Goal: Task Accomplishment & Management: Complete application form

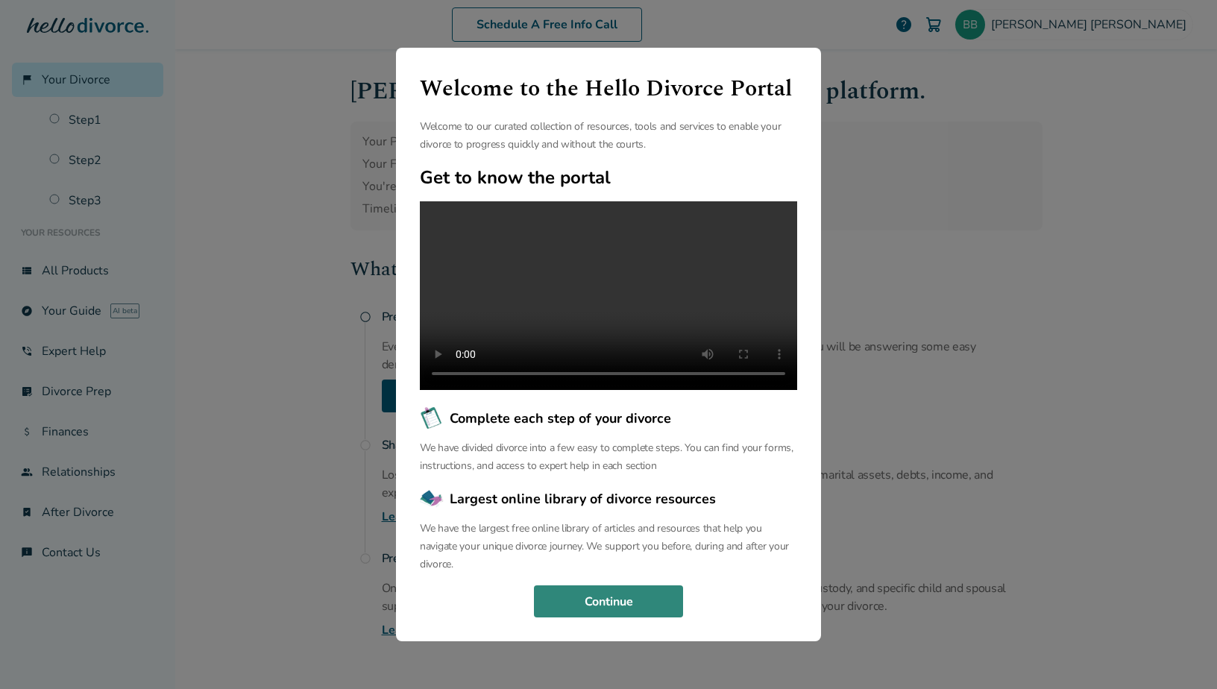
click at [588, 613] on button "Continue" at bounding box center [608, 601] width 149 height 33
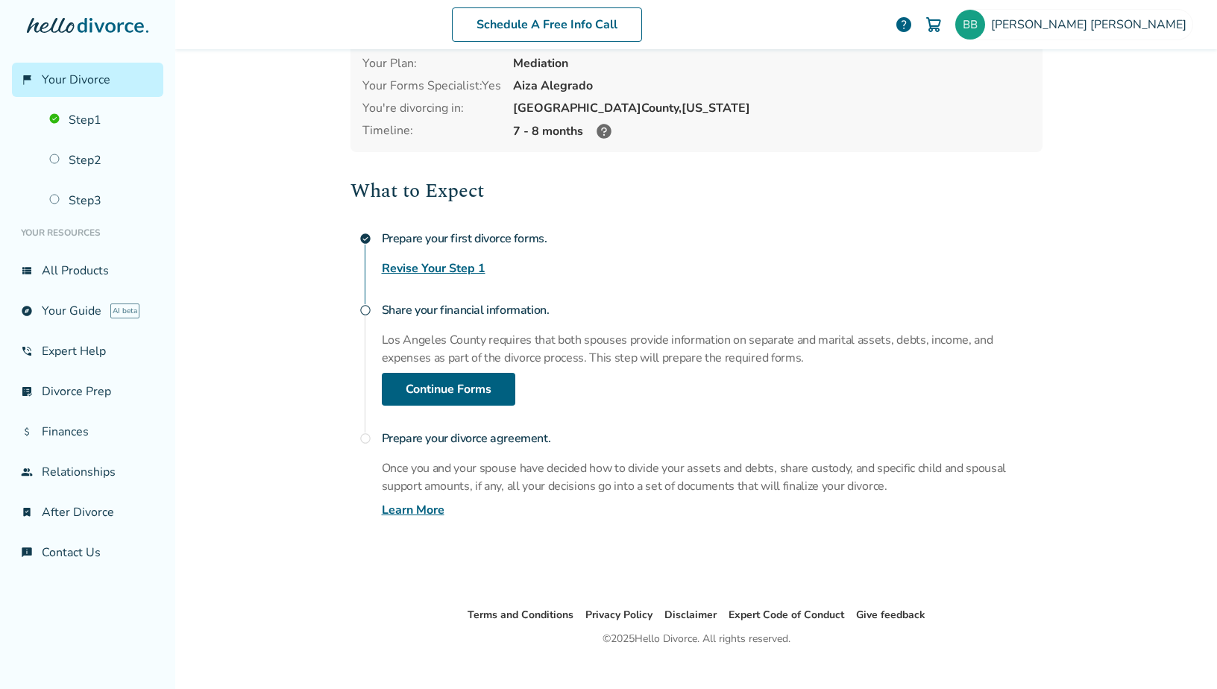
scroll to position [100, 0]
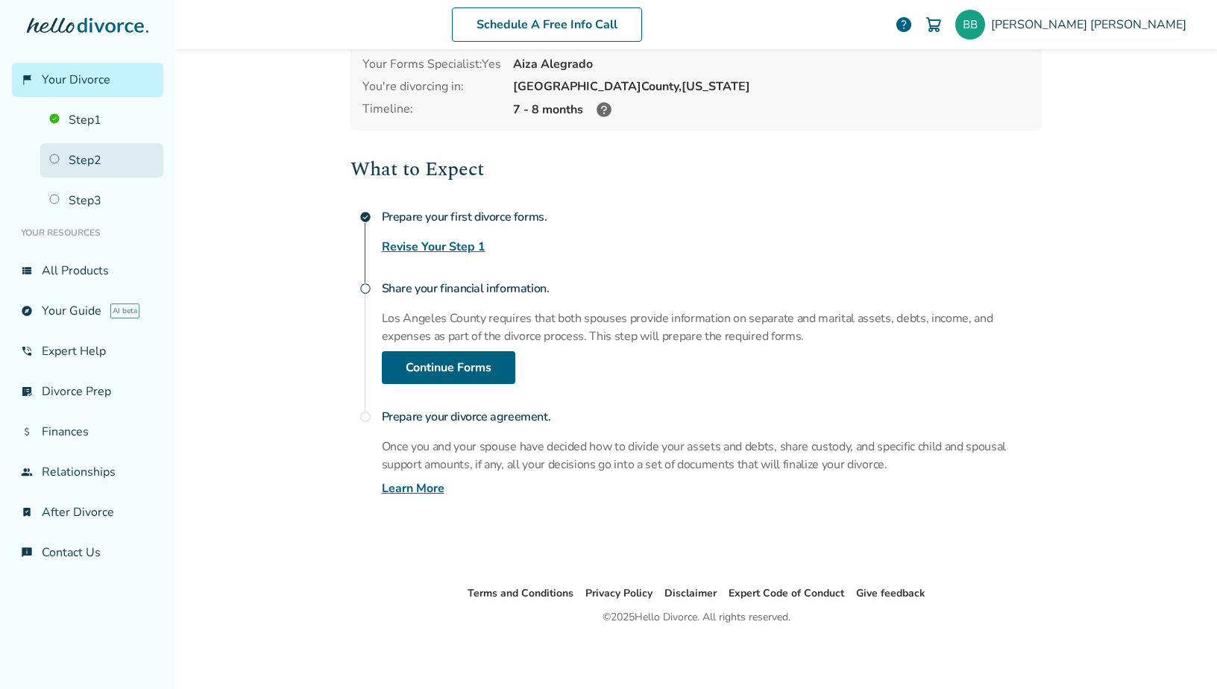
click at [91, 173] on link "Step 2" at bounding box center [101, 160] width 123 height 34
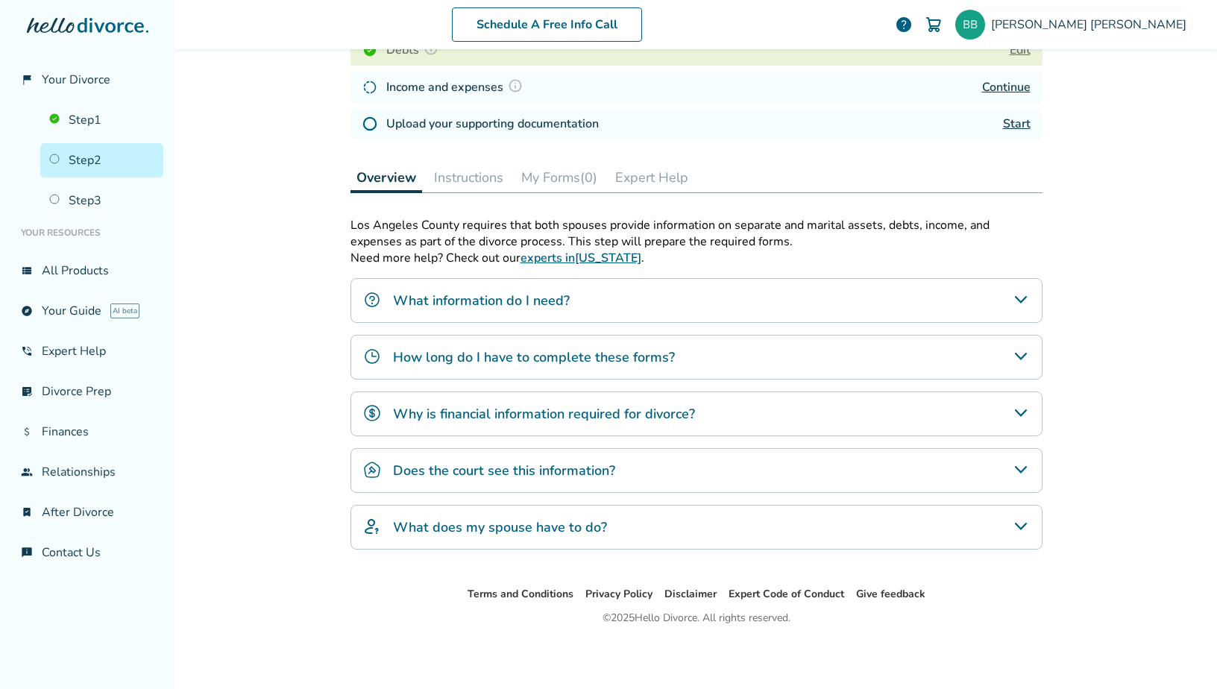
scroll to position [326, 0]
click at [94, 551] on link "chat_info Contact Us" at bounding box center [87, 552] width 151 height 34
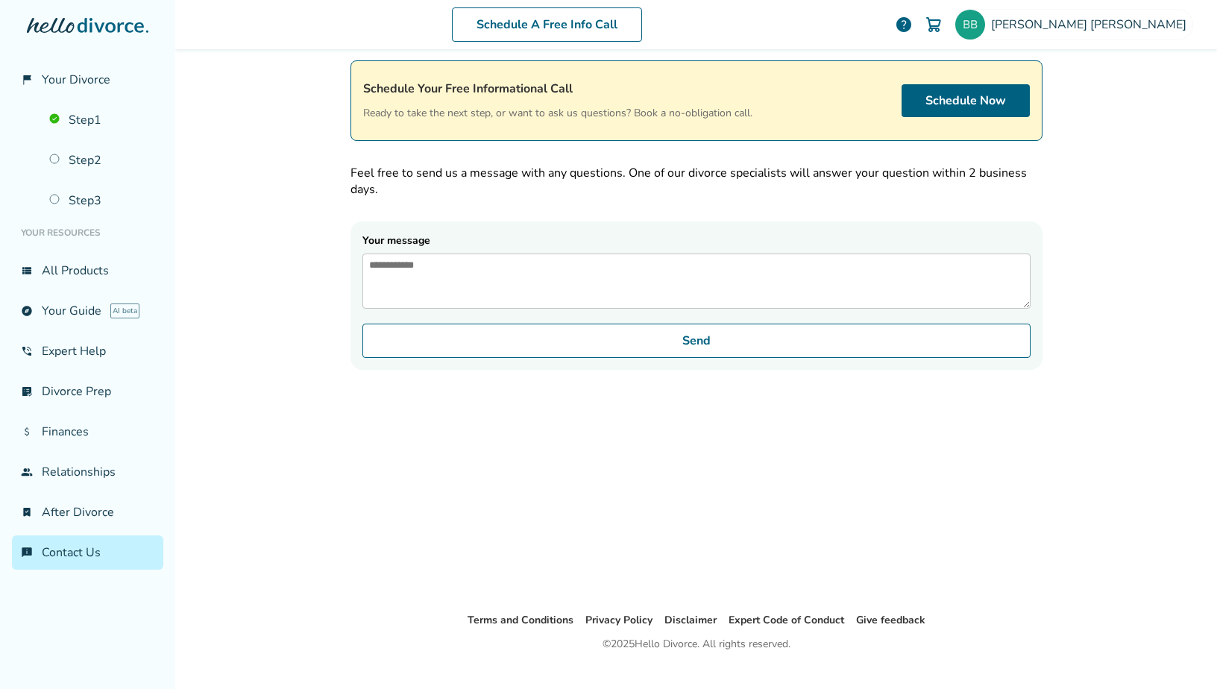
click at [485, 278] on textarea "Your message" at bounding box center [696, 280] width 668 height 55
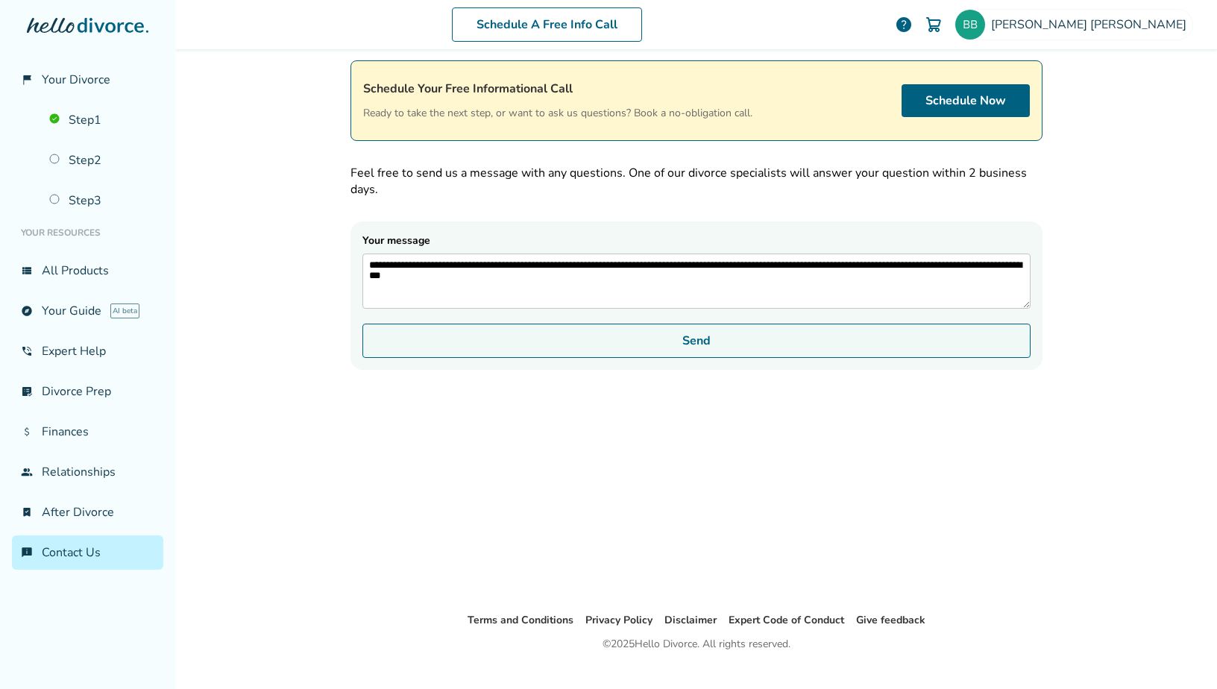
type textarea "**********"
click at [737, 358] on button "Send" at bounding box center [696, 341] width 668 height 34
click at [699, 354] on button "Send" at bounding box center [696, 341] width 668 height 34
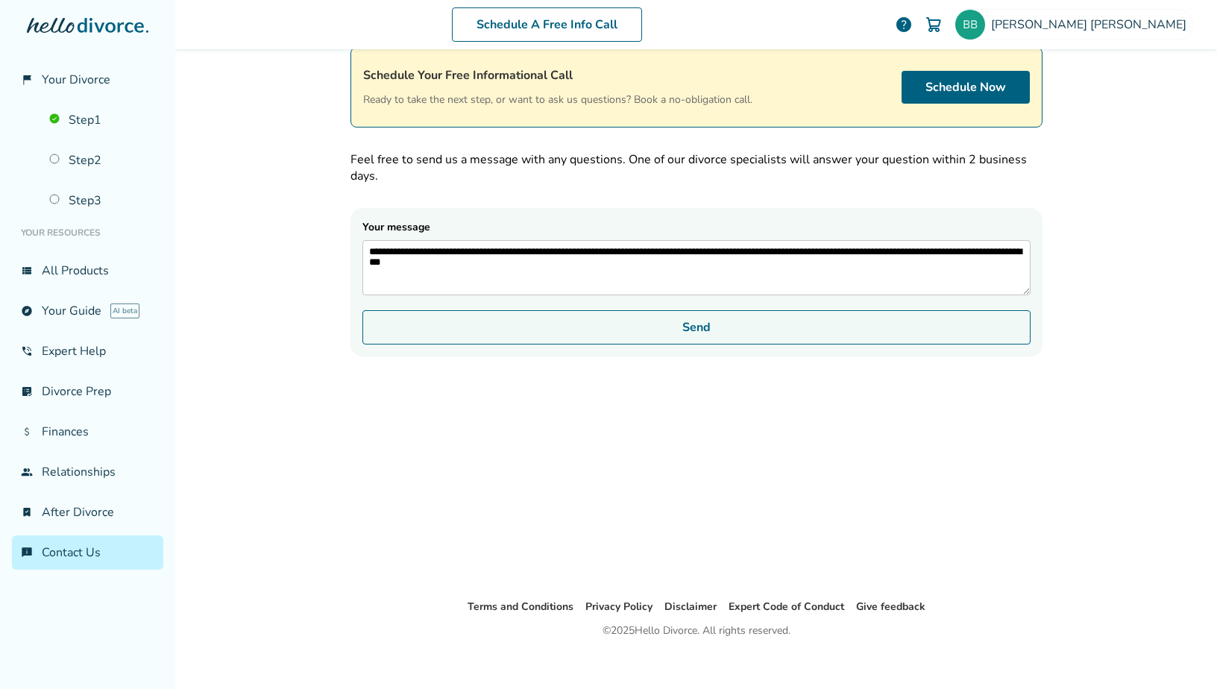
scroll to position [100, 0]
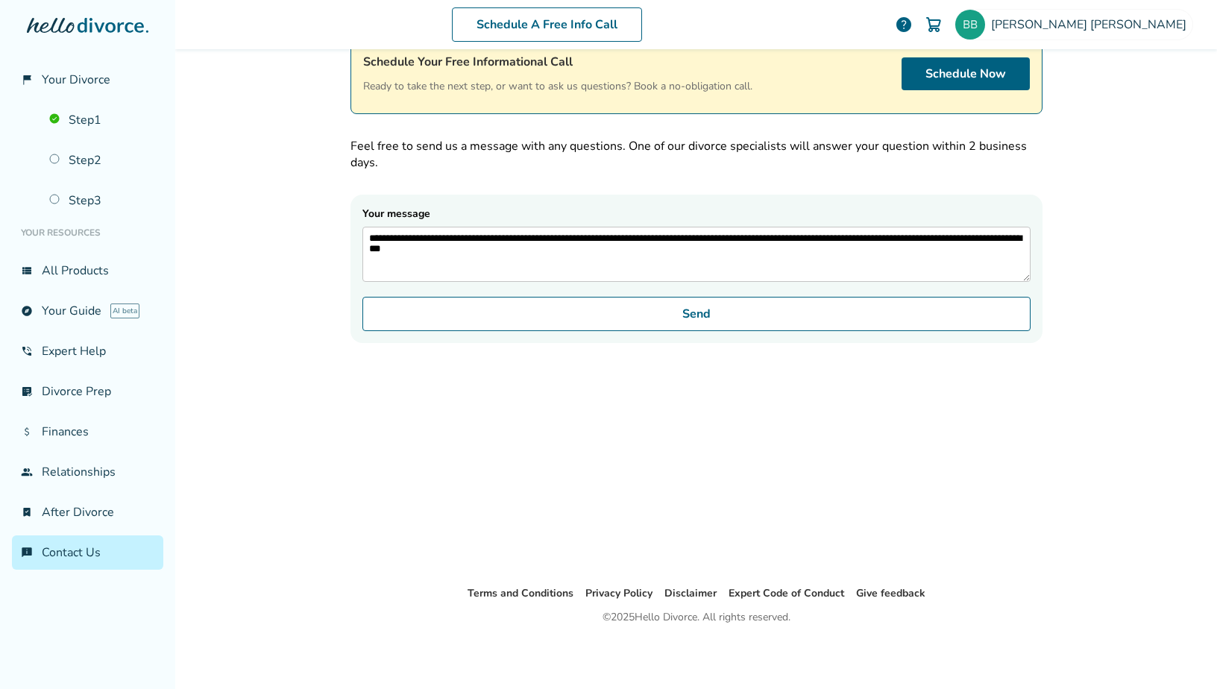
click at [543, 483] on div "**********" at bounding box center [696, 266] width 716 height 635
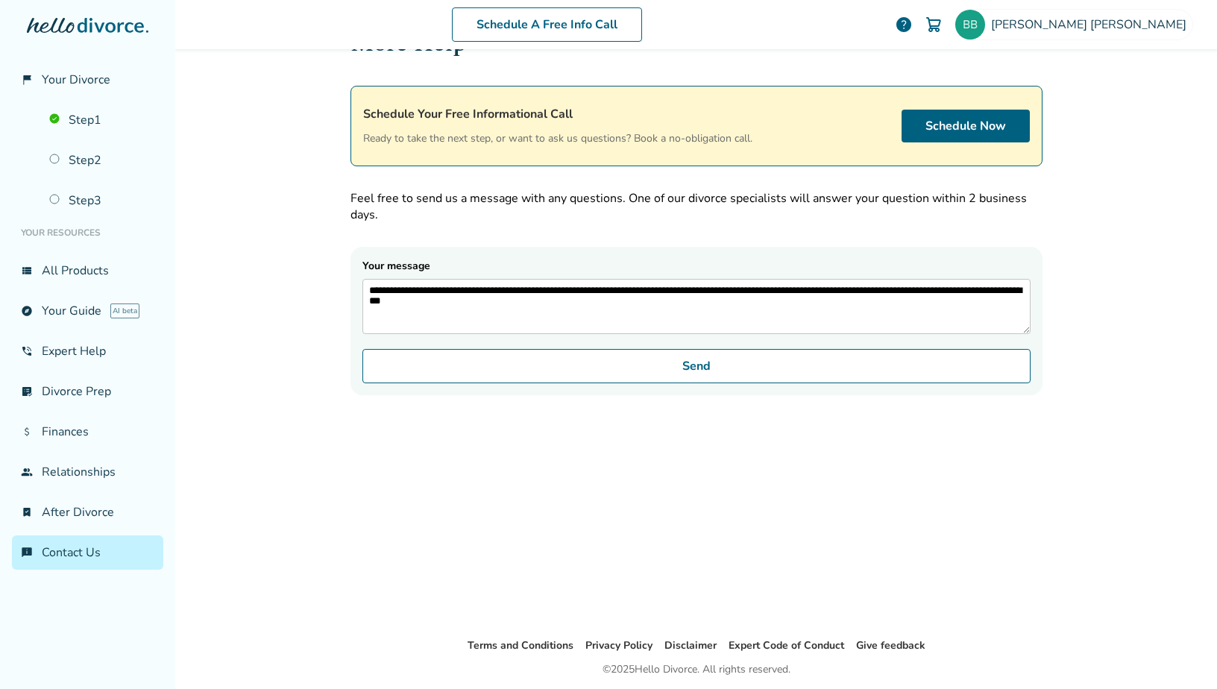
scroll to position [0, 0]
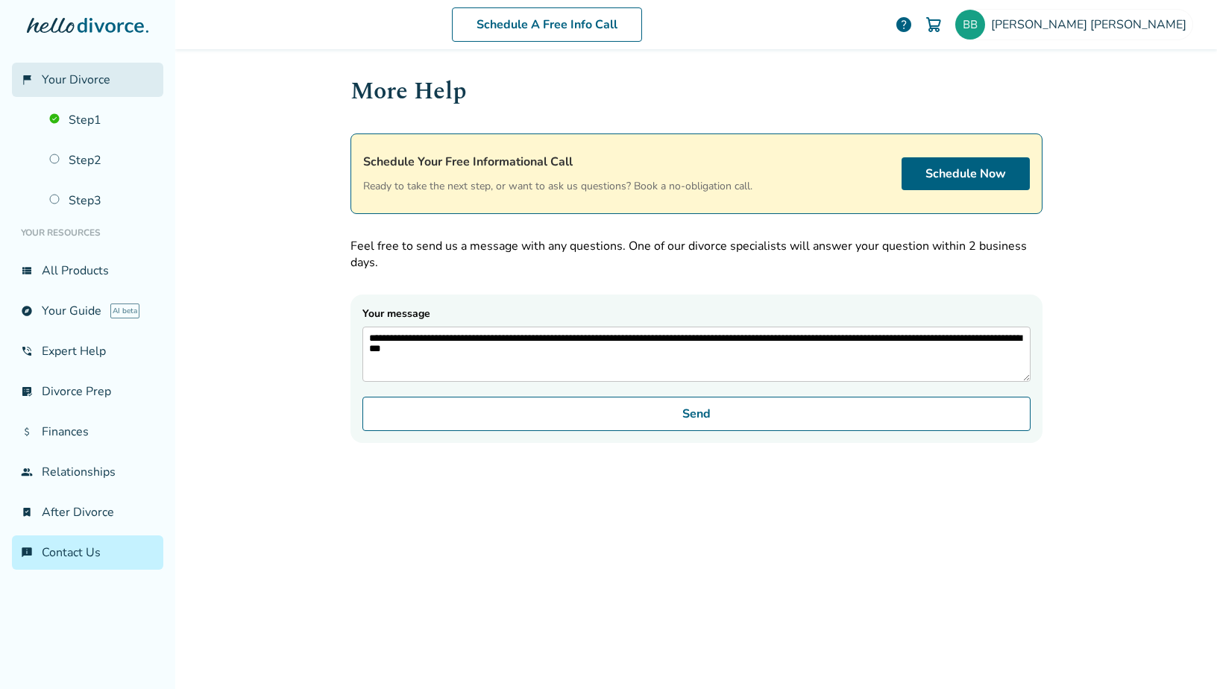
click at [90, 84] on span "Your Divorce" at bounding box center [76, 80] width 69 height 16
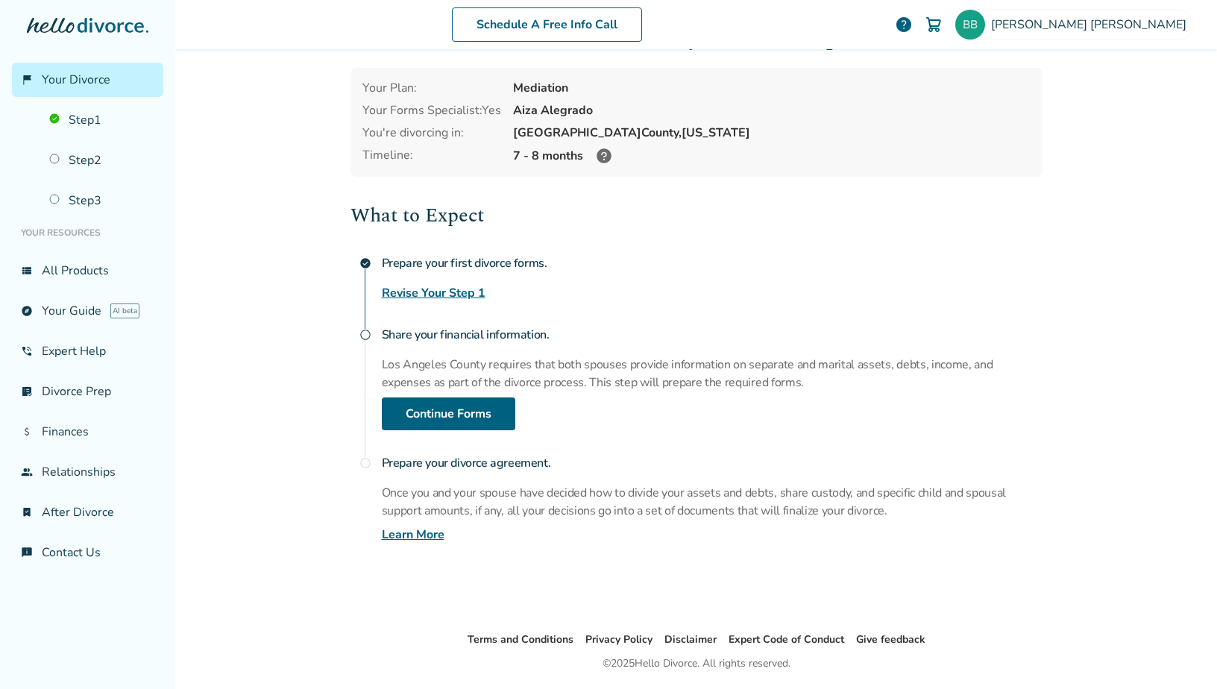
scroll to position [100, 0]
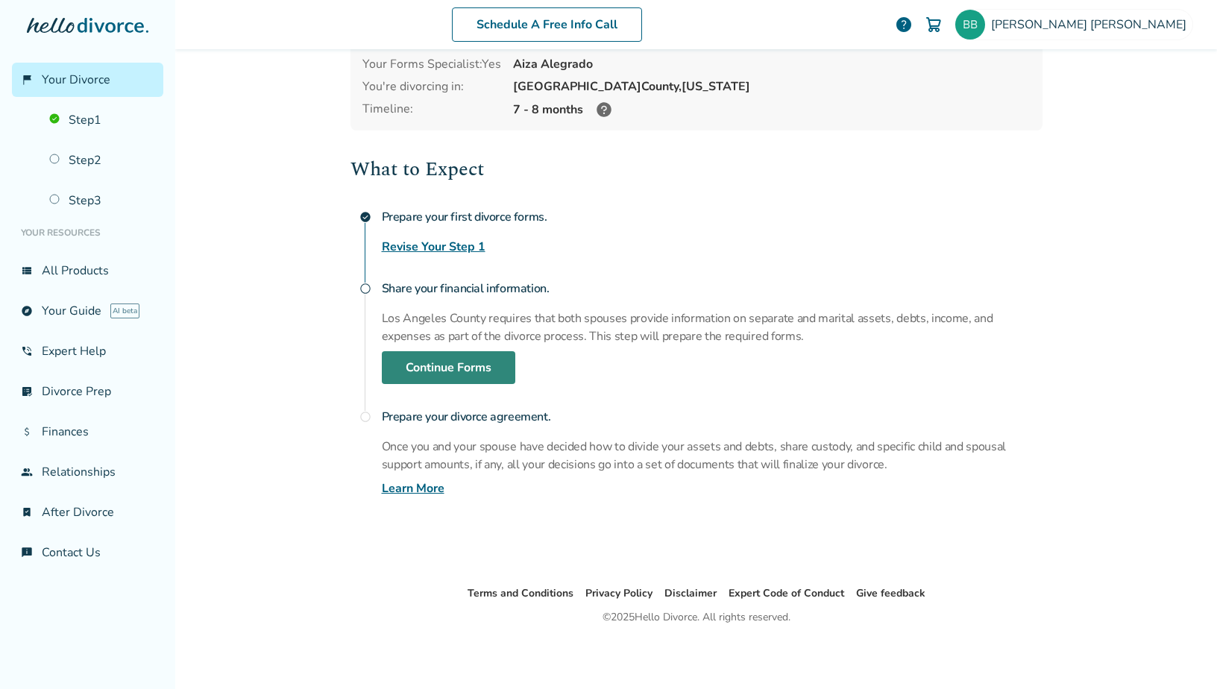
click at [441, 371] on link "Continue Forms" at bounding box center [448, 367] width 133 height 33
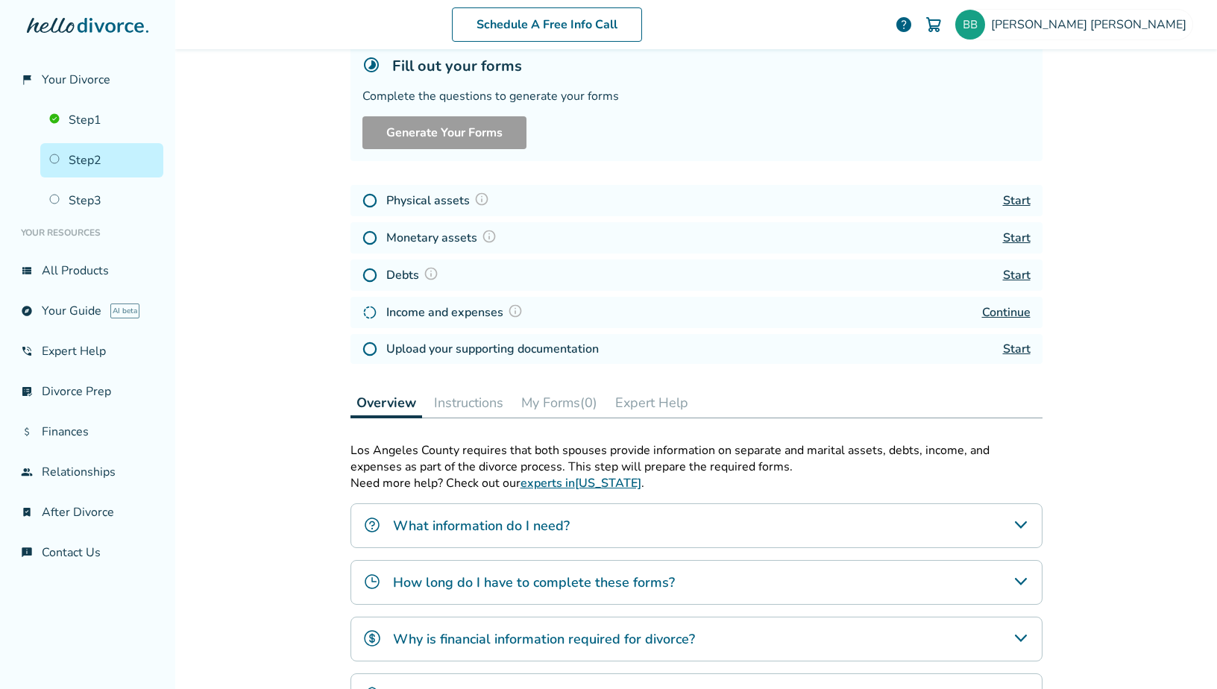
scroll to position [73, 0]
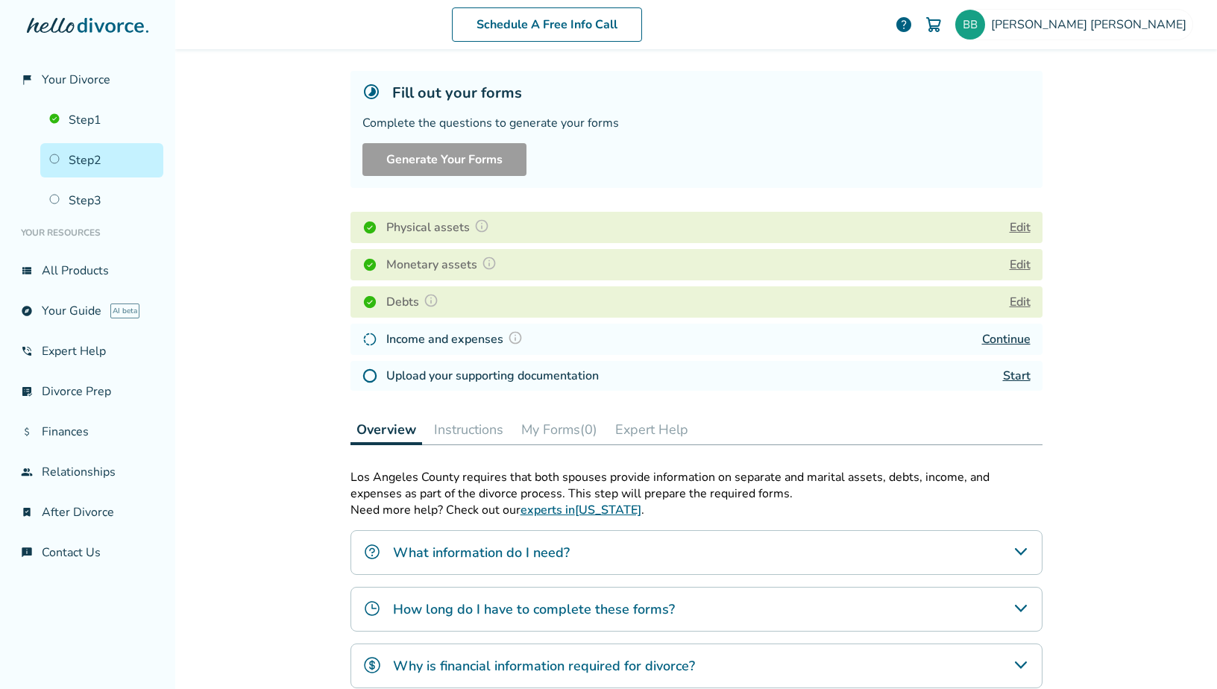
click at [513, 339] on img at bounding box center [515, 337] width 15 height 15
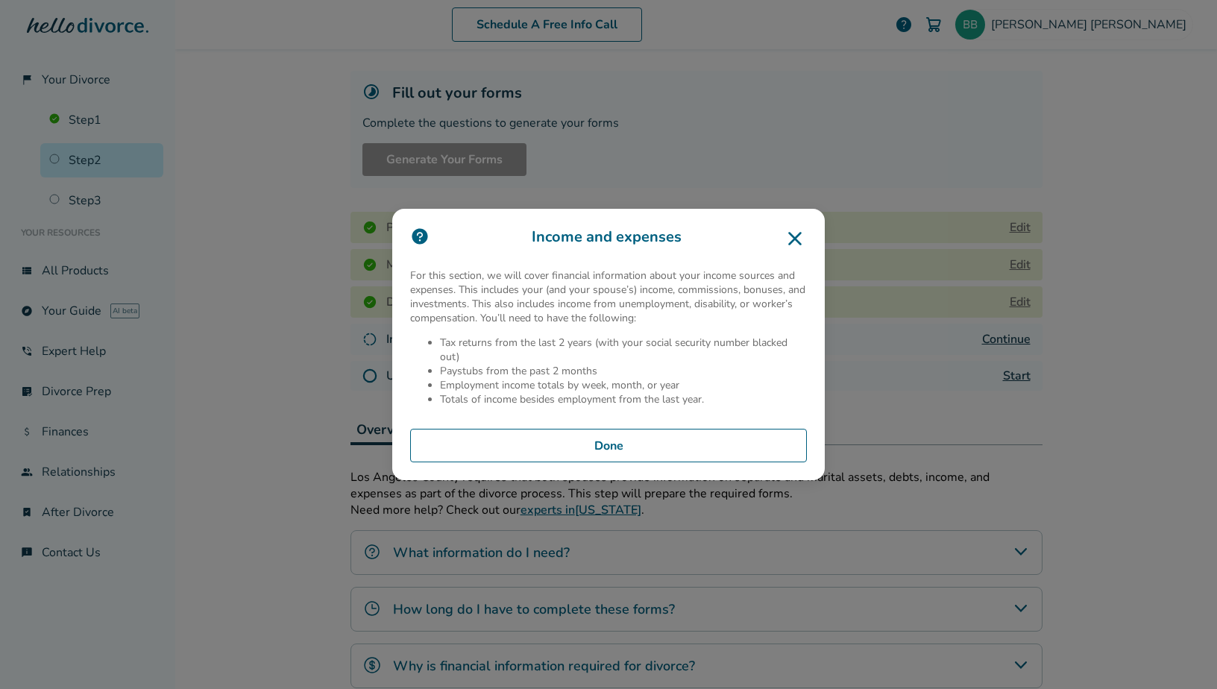
click at [596, 440] on button "Done" at bounding box center [608, 446] width 397 height 34
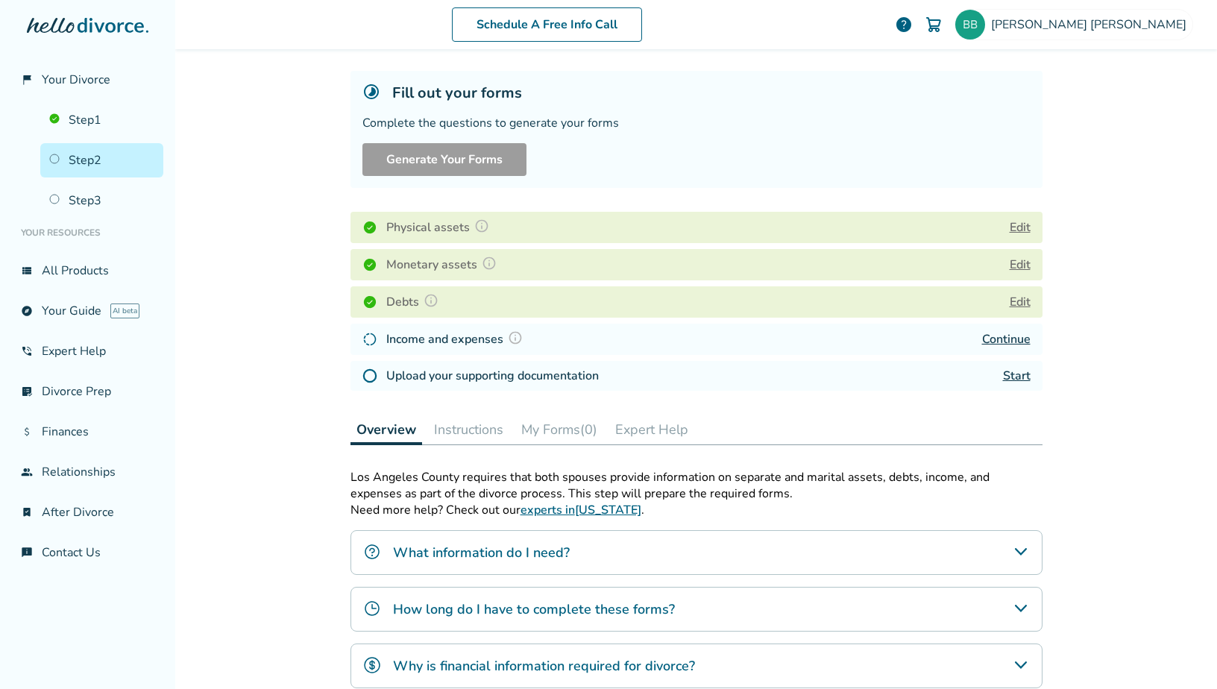
click at [1011, 341] on link "Continue" at bounding box center [1006, 339] width 48 height 16
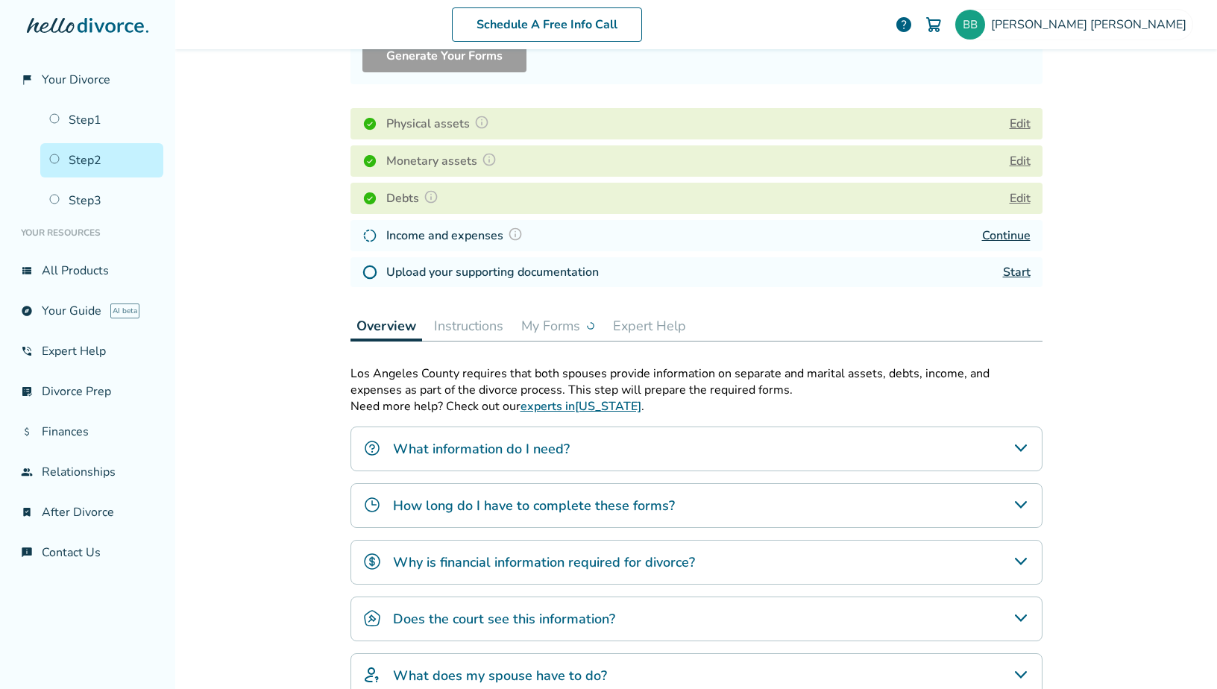
scroll to position [224, 0]
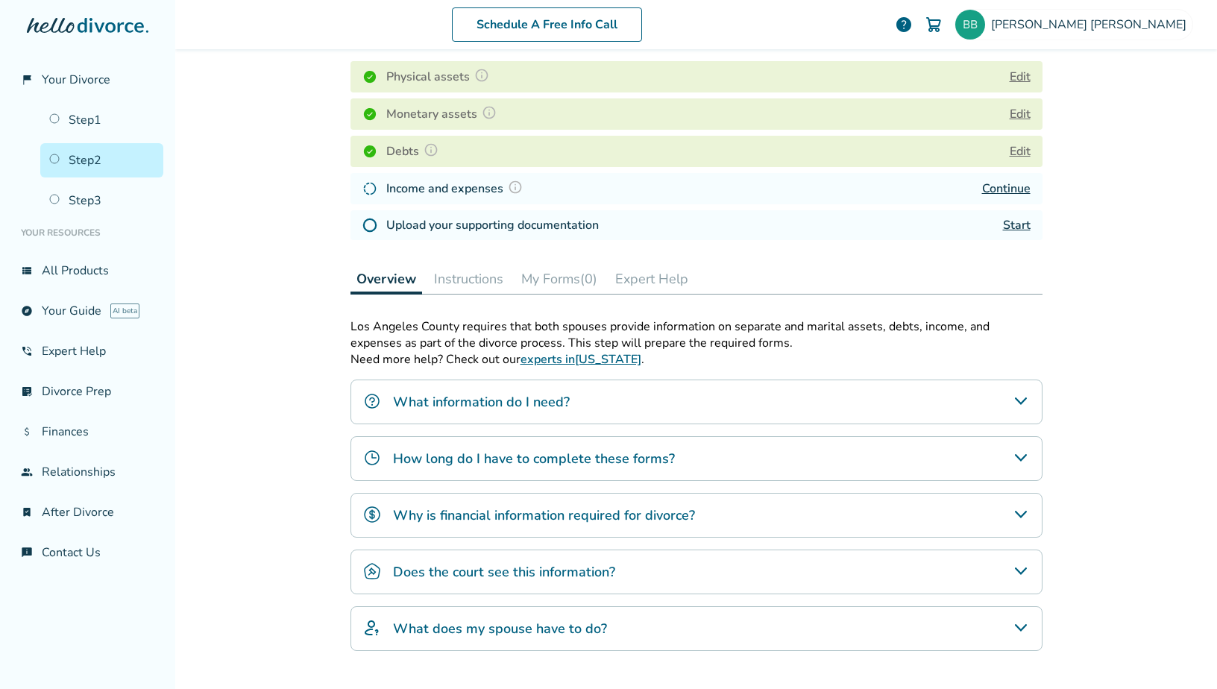
click at [1019, 227] on link "Start" at bounding box center [1017, 225] width 28 height 16
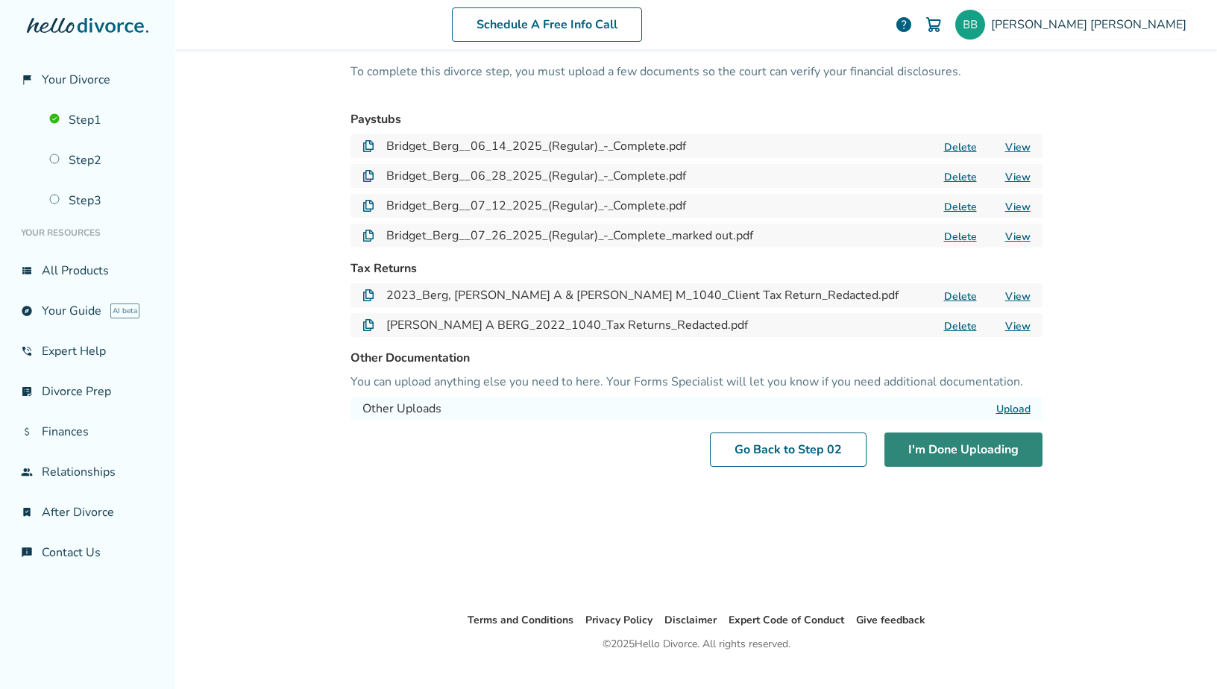
click at [984, 455] on button "I'm Done Uploading" at bounding box center [963, 449] width 158 height 34
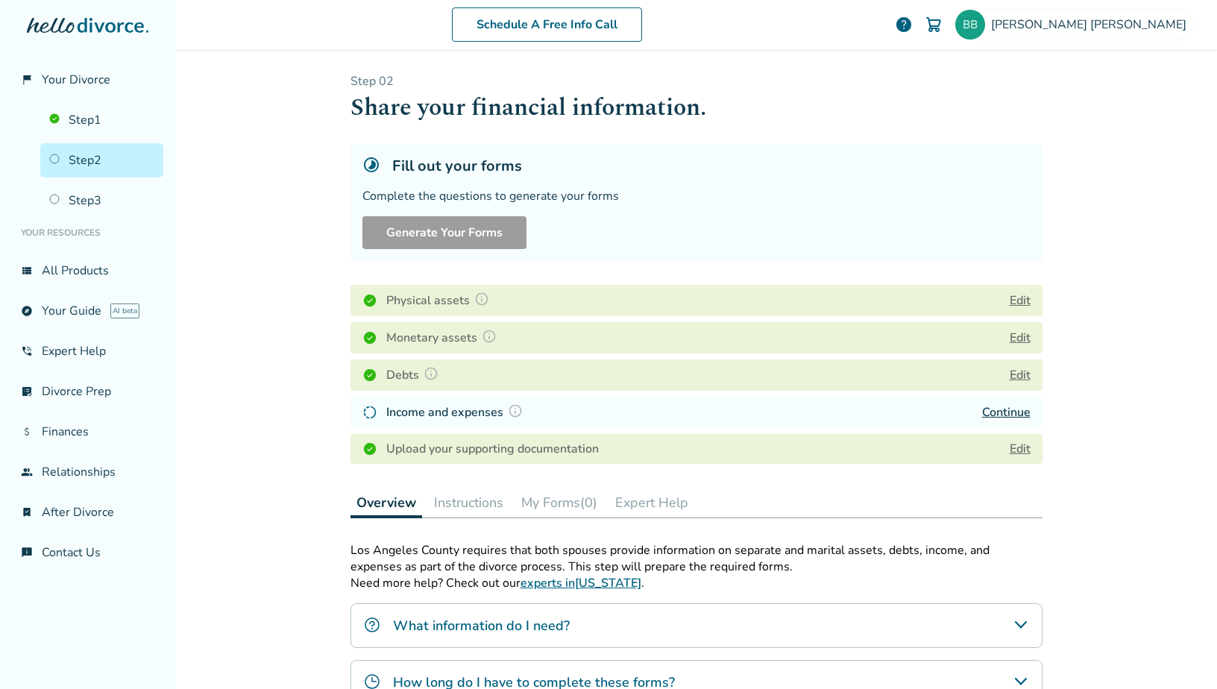
click at [508, 417] on img at bounding box center [515, 410] width 15 height 15
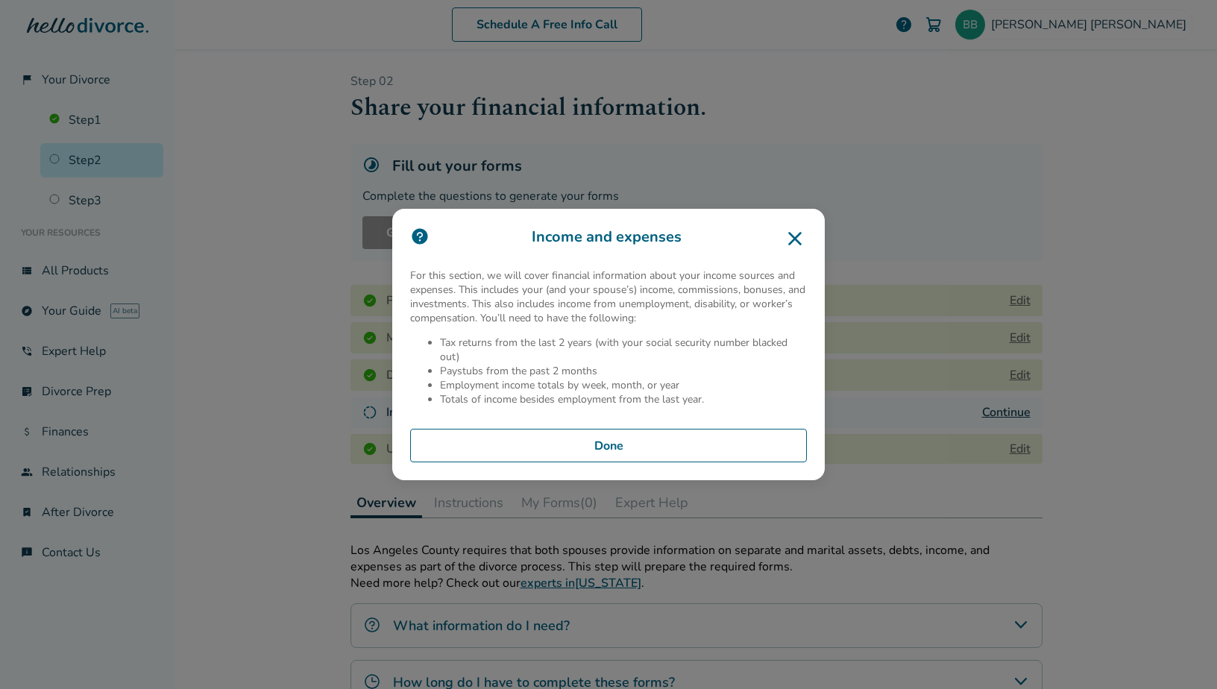
click at [554, 447] on button "Done" at bounding box center [608, 446] width 397 height 34
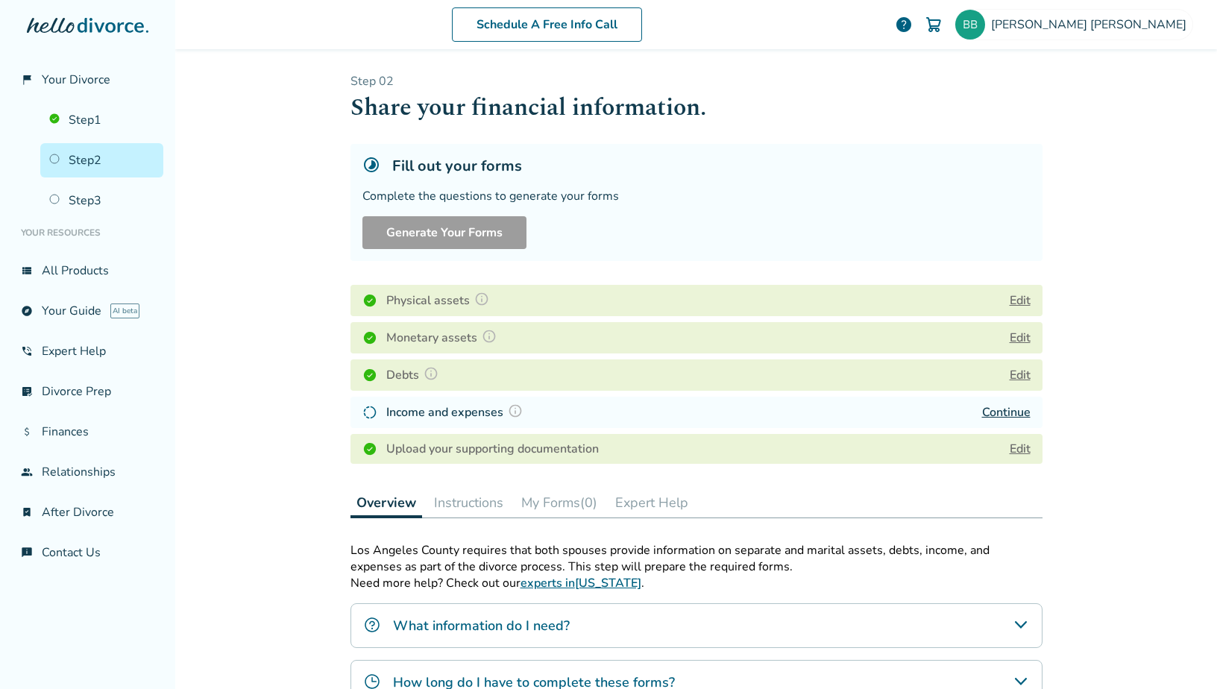
click at [1015, 418] on link "Continue" at bounding box center [1006, 412] width 48 height 16
click at [1159, 23] on span "Bridget Berg" at bounding box center [1091, 24] width 201 height 16
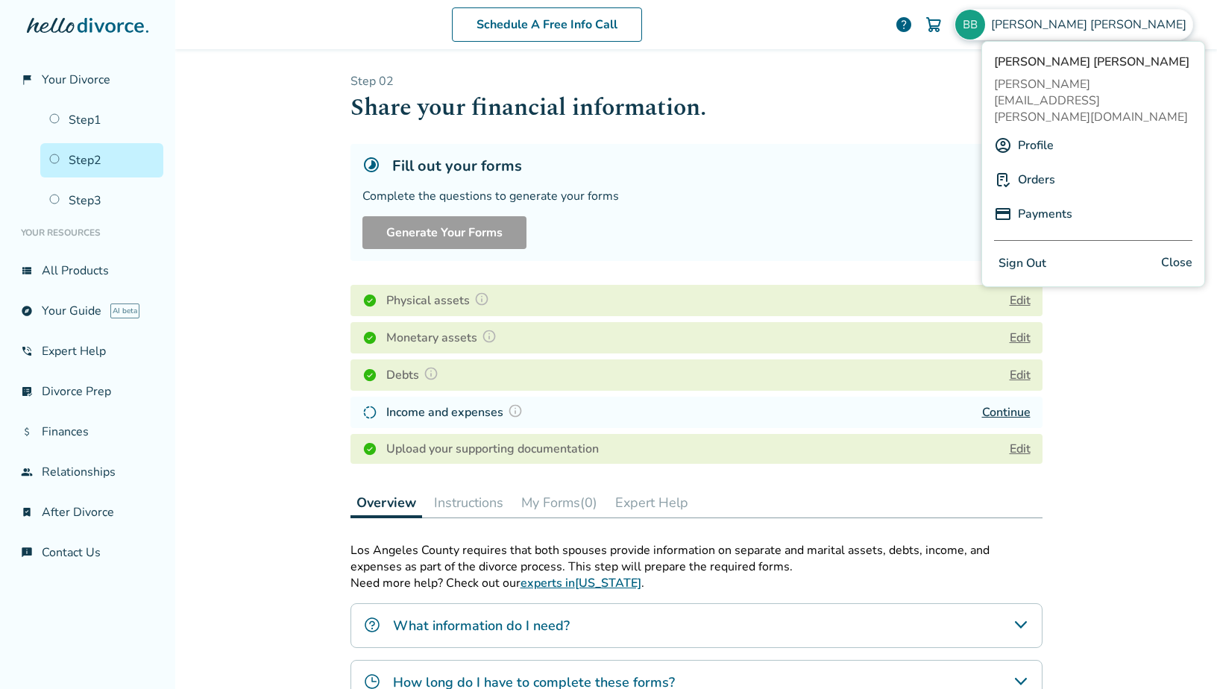
click at [1027, 253] on button "Sign Out" at bounding box center [1022, 264] width 57 height 22
